Goal: Task Accomplishment & Management: Manage account settings

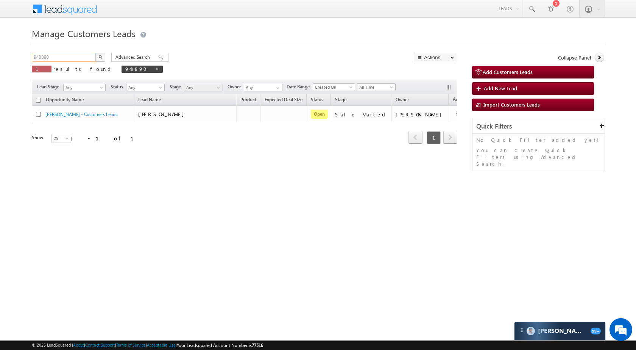
click at [68, 57] on input "948890" at bounding box center [64, 57] width 65 height 9
paste input "61306"
type input "961306"
click at [102, 58] on img "button" at bounding box center [100, 57] width 4 height 4
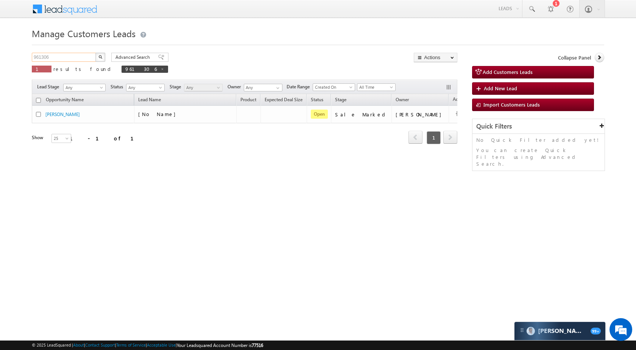
click at [83, 56] on input "961306" at bounding box center [64, 57] width 65 height 9
paste input "36004"
type input "936004"
click at [97, 58] on button "button" at bounding box center [100, 57] width 10 height 9
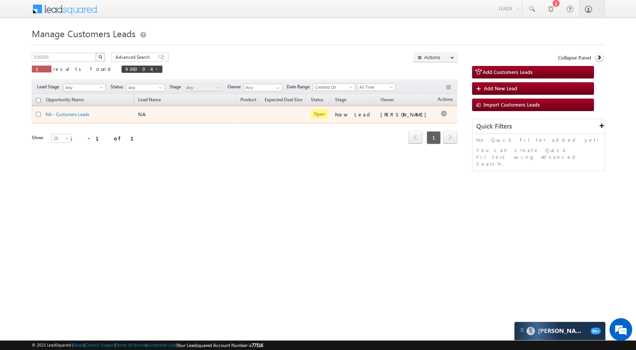
click at [437, 113] on td "Edit Change Owner Change Stage Add Activity Add Task Delete" at bounding box center [449, 114] width 31 height 17
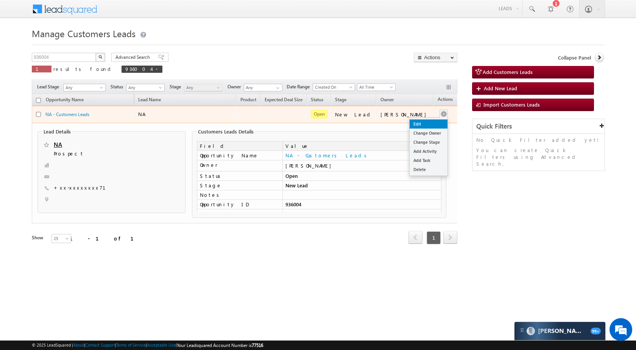
click at [429, 121] on link "Edit" at bounding box center [429, 123] width 38 height 9
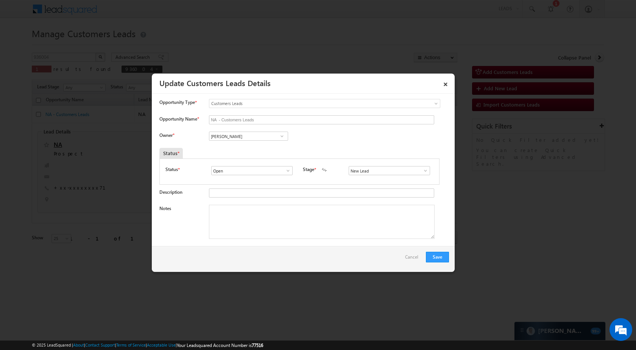
click at [263, 125] on div "NA - Customers Leads" at bounding box center [320, 120] width 222 height 11
click at [265, 123] on input "NA - Customers Leads" at bounding box center [321, 119] width 225 height 9
paste input "pinto sharma SAVITA DEVI"
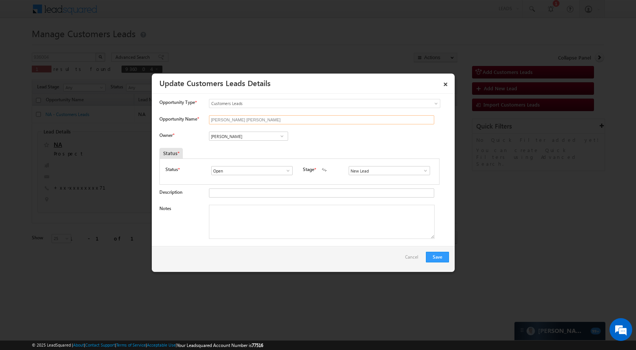
type input "pinto sharma SAVITA DEVI"
click at [261, 136] on input "[PERSON_NAME]" at bounding box center [248, 135] width 79 height 9
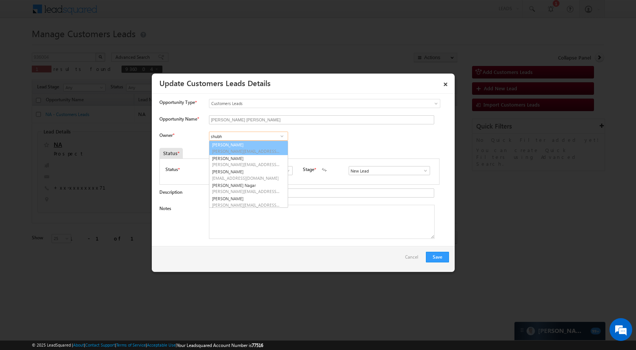
click at [258, 146] on link "Shubham shubham.mukesh@sgrlimited.in" at bounding box center [248, 148] width 79 height 14
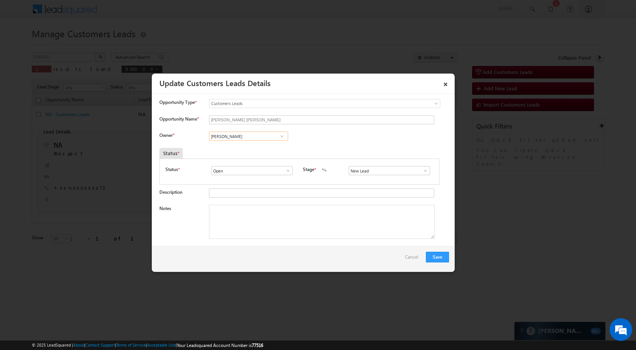
type input "Shubham"
click at [422, 169] on span at bounding box center [426, 170] width 8 height 6
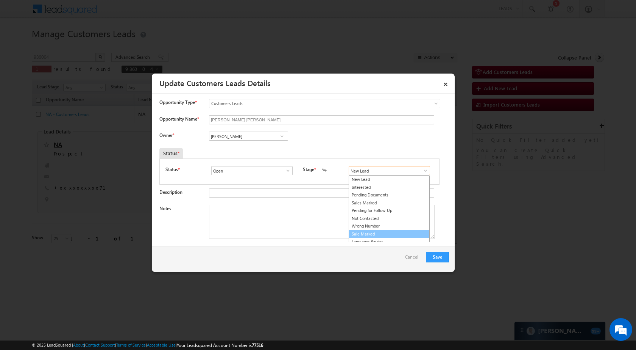
click at [376, 235] on link "Sale Marked" at bounding box center [389, 234] width 81 height 9
type input "Sale Marked"
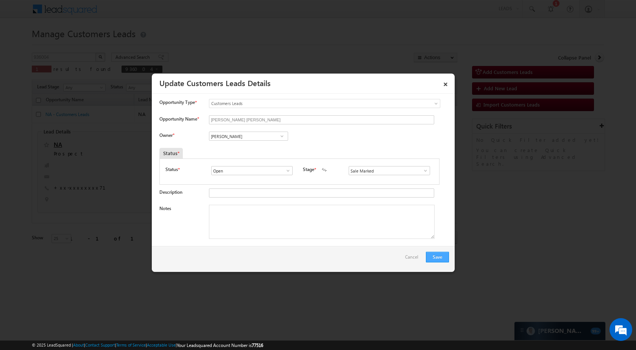
click at [427, 250] on div "Save Cancel" at bounding box center [303, 259] width 303 height 26
click at [430, 254] on button "Save" at bounding box center [437, 256] width 23 height 11
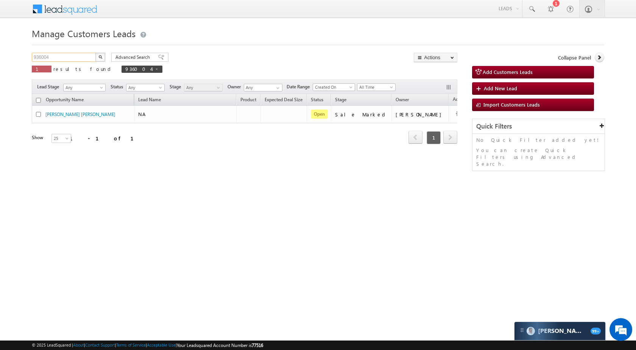
click at [69, 53] on input "936004" at bounding box center [64, 57] width 65 height 9
click at [70, 54] on input "936004" at bounding box center [64, 57] width 65 height 9
paste input "61273"
type input "961273"
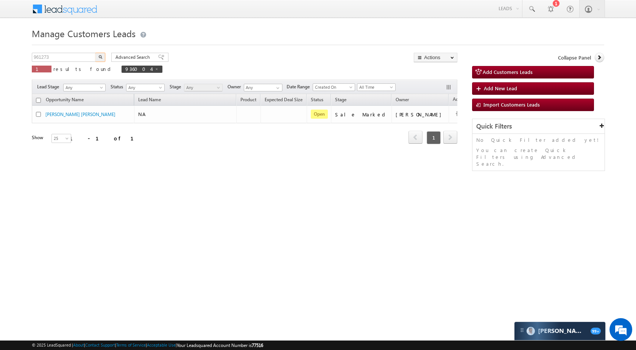
click at [99, 56] on img "button" at bounding box center [100, 57] width 4 height 4
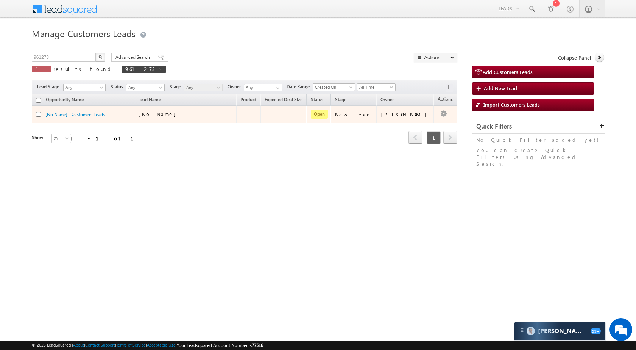
click at [440, 114] on td "Edit Change Owner Change Stage Add Activity Add Task Delete" at bounding box center [449, 114] width 31 height 17
click at [423, 121] on link "Edit" at bounding box center [429, 123] width 38 height 9
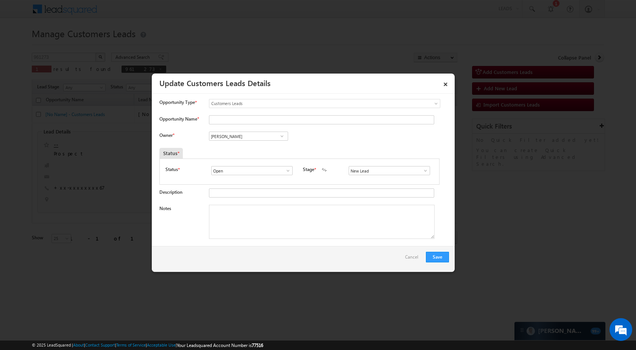
click at [273, 141] on div "Vikas Halwai Vikas Halwai Vikas Halwai" at bounding box center [255, 136] width 92 height 11
click at [263, 136] on input "[PERSON_NAME]" at bounding box center [248, 135] width 79 height 9
paste input "[PERSON_NAME]"
click at [246, 149] on span "sani.tomar@sgrlimited.in" at bounding box center [246, 151] width 68 height 6
type input "[PERSON_NAME]"
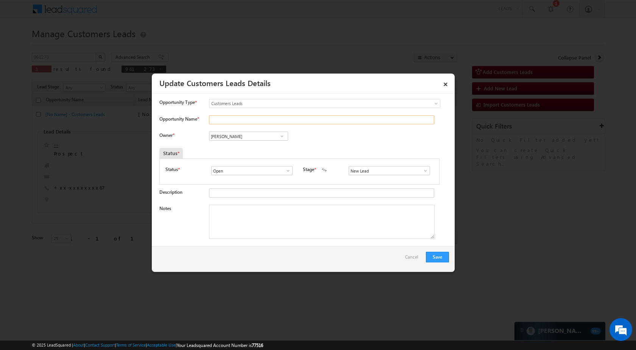
click at [266, 120] on input "Opportunity Name *" at bounding box center [321, 119] width 225 height 9
paste input "[PERSON_NAME]"
type input "[PERSON_NAME]"
click at [417, 164] on div "Status * Open Won Lost Open Stage * New Lead Interested Pending Documents" at bounding box center [299, 171] width 280 height 26
click at [422, 169] on span at bounding box center [426, 170] width 8 height 6
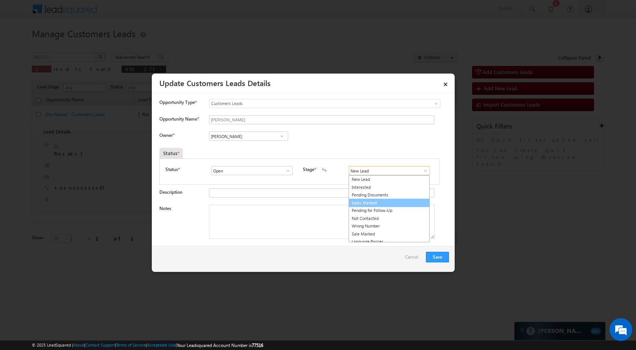
click at [399, 202] on link "Sales Marked" at bounding box center [389, 202] width 81 height 9
type input "Sales Marked"
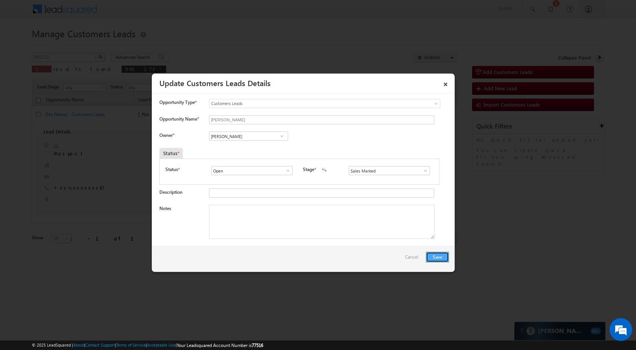
click at [444, 256] on button "Save" at bounding box center [437, 256] width 23 height 11
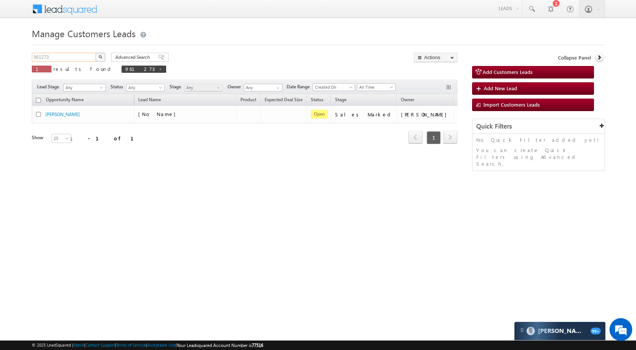
click at [72, 56] on input "961273" at bounding box center [64, 57] width 65 height 9
paste input "6425"
type input "966425"
click at [100, 57] on img "button" at bounding box center [100, 57] width 4 height 4
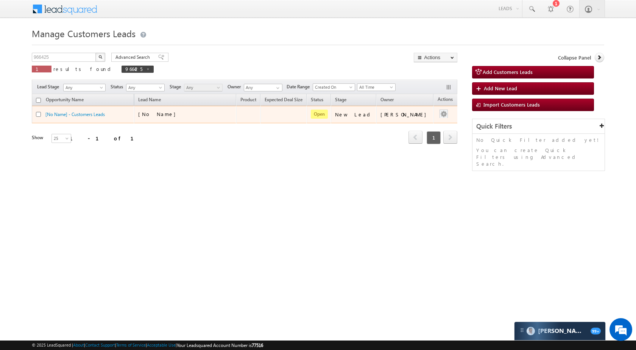
click at [441, 114] on div at bounding box center [444, 114] width 12 height 10
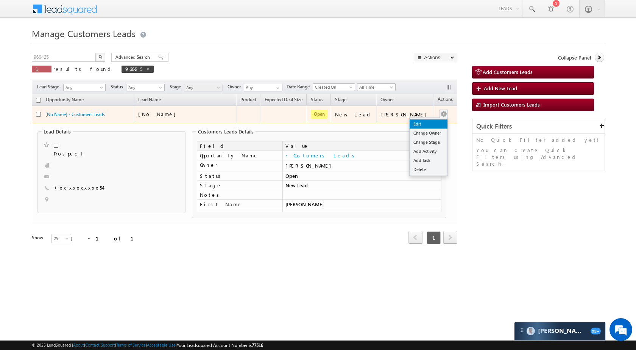
click at [420, 126] on link "Edit" at bounding box center [429, 123] width 38 height 9
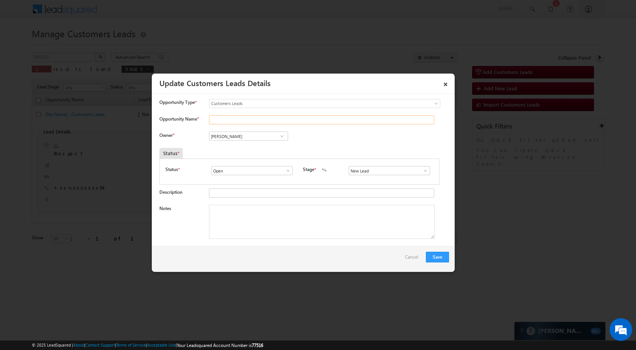
click at [271, 117] on input "Opportunity Name *" at bounding box center [321, 119] width 225 height 9
paste input "[PERSON_NAME]"
type input "[PERSON_NAME]"
click at [262, 137] on input "[PERSON_NAME]" at bounding box center [248, 135] width 79 height 9
paste input "[PERSON_NAME]"
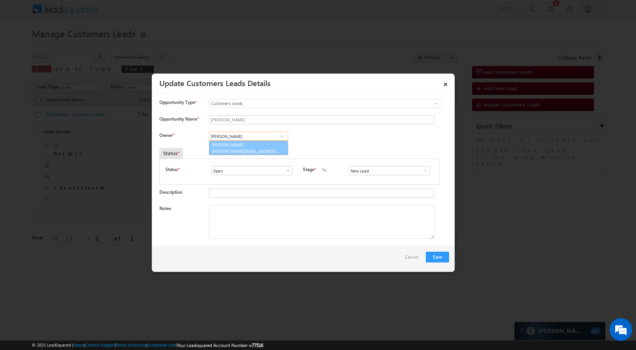
click at [261, 150] on span "[PERSON_NAME][EMAIL_ADDRESS][DOMAIN_NAME]" at bounding box center [246, 151] width 68 height 6
type input "[PERSON_NAME]"
click at [422, 170] on span at bounding box center [426, 170] width 8 height 6
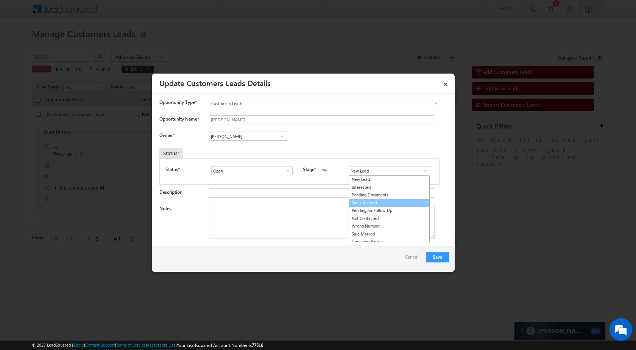
click at [385, 204] on link "Sales Marked" at bounding box center [389, 202] width 81 height 9
type input "Sales Marked"
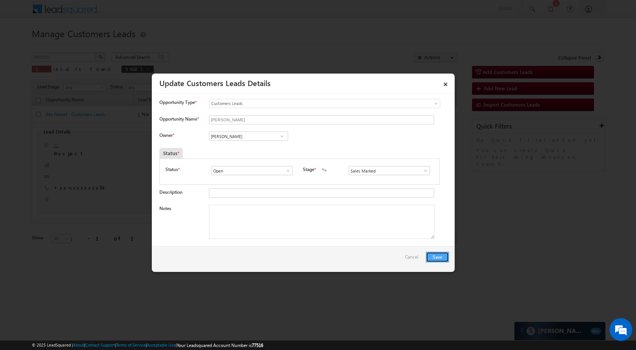
click at [444, 256] on button "Save" at bounding box center [437, 256] width 23 height 11
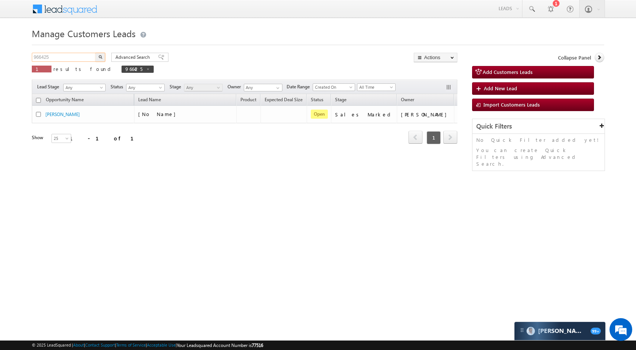
click at [70, 55] on input "966425" at bounding box center [64, 57] width 65 height 9
paste input "5531"
click at [100, 56] on img "button" at bounding box center [100, 57] width 4 height 4
click at [64, 56] on input "965531" at bounding box center [64, 57] width 65 height 9
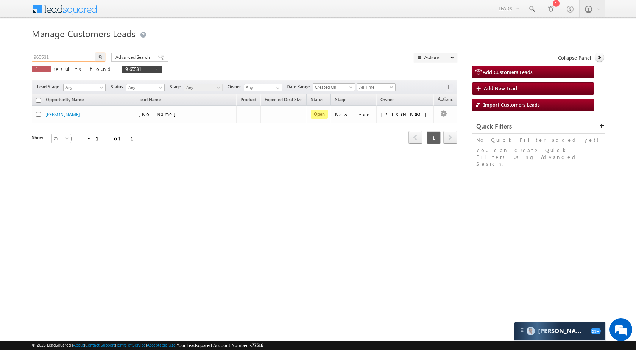
click at [64, 56] on input "965531" at bounding box center [64, 57] width 65 height 9
paste input "4317"
click at [98, 57] on img "button" at bounding box center [100, 57] width 4 height 4
click at [47, 58] on input "964317" at bounding box center [64, 57] width 65 height 9
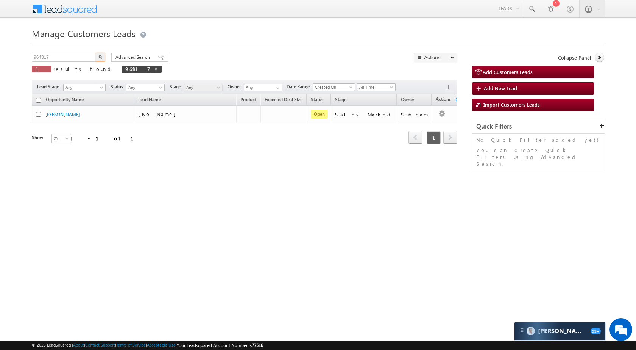
click at [83, 51] on div "Manage Customers Leads 964317 X 1 results found 964317 Advanced Search Advanced…" at bounding box center [318, 119] width 573 height 189
click at [82, 56] on input "964317" at bounding box center [64, 57] width 65 height 9
paste input "0990"
type input "960990"
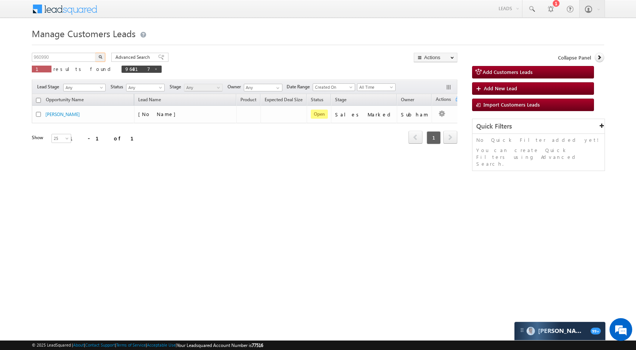
click at [103, 56] on button "button" at bounding box center [100, 57] width 10 height 9
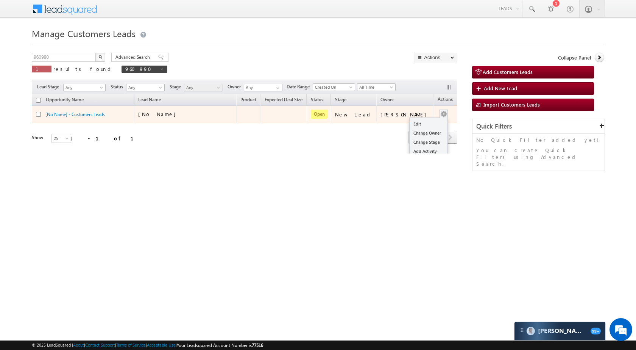
click at [424, 117] on ul "Edit Change Owner Change Stage Add Activity Add Task Delete" at bounding box center [428, 146] width 39 height 58
click at [422, 124] on link "Edit" at bounding box center [429, 123] width 38 height 9
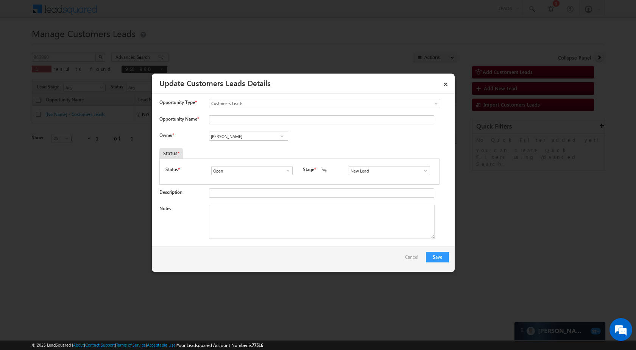
click at [239, 114] on div "Opportunity Type * Select any Activity Bank Mitra Leads Builders Leads Customer…" at bounding box center [304, 107] width 290 height 16
click at [239, 119] on input "Opportunity Name *" at bounding box center [321, 119] width 225 height 9
paste input "CHIMA RAM"
type input "CHIMA RAM"
click at [250, 137] on input "[PERSON_NAME]" at bounding box center [248, 135] width 79 height 9
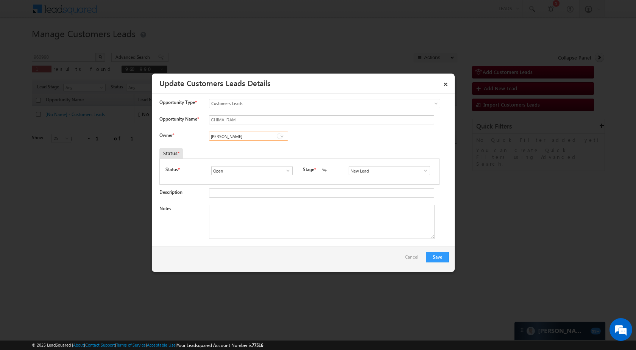
paste input "Shantanu Singh"
click at [239, 152] on span "shantanu.singh@sgrlimited.in" at bounding box center [246, 151] width 68 height 6
type input "Shantanu Singh"
click at [423, 172] on span at bounding box center [426, 170] width 8 height 6
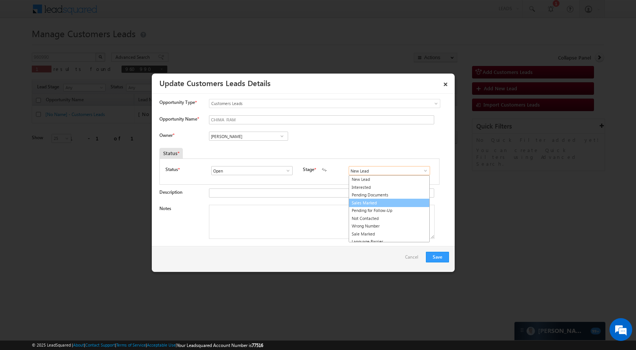
click at [376, 200] on link "Sales Marked" at bounding box center [389, 202] width 81 height 9
type input "Sales Marked"
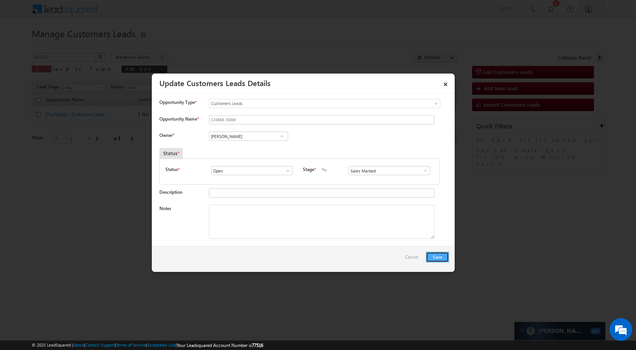
click at [446, 260] on button "Save" at bounding box center [437, 256] width 23 height 11
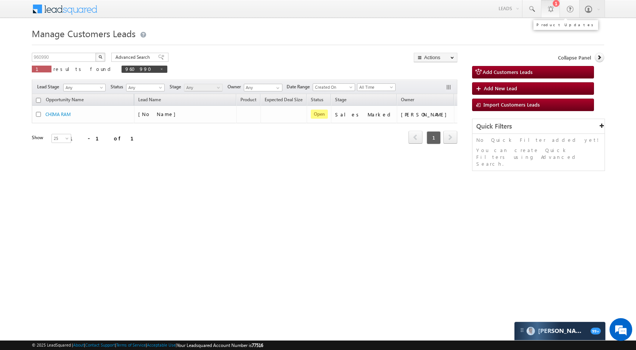
click at [549, 9] on div at bounding box center [551, 9] width 8 height 8
